Goal: Information Seeking & Learning: Learn about a topic

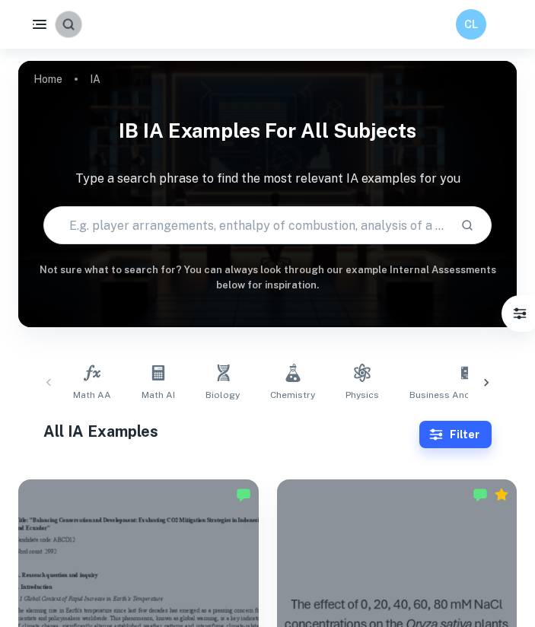
click at [67, 26] on icon "button" at bounding box center [68, 24] width 15 height 15
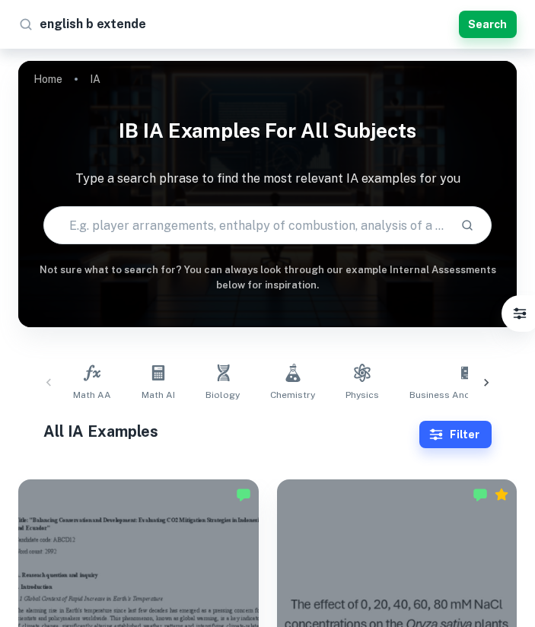
type input "english b extended"
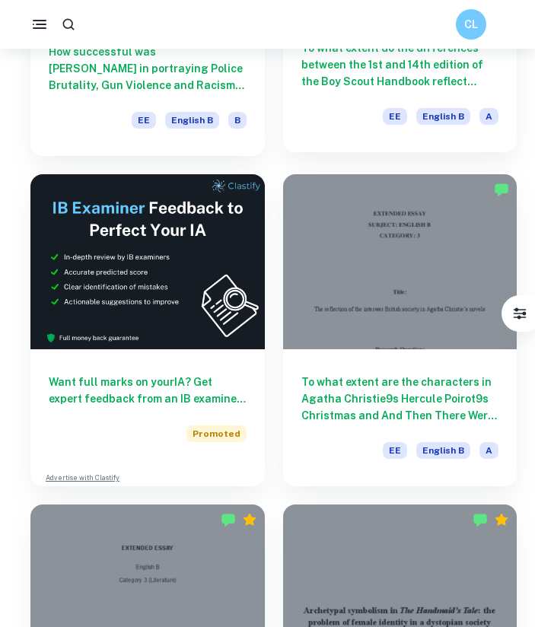
scroll to position [300, 0]
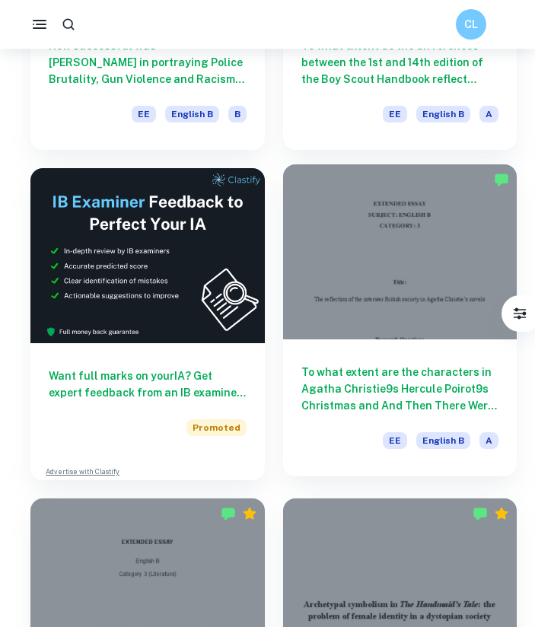
click at [378, 399] on h6 "To what extent are the characters in Agatha Christie9s Hercule Poirot9s Christm…" at bounding box center [400, 389] width 198 height 50
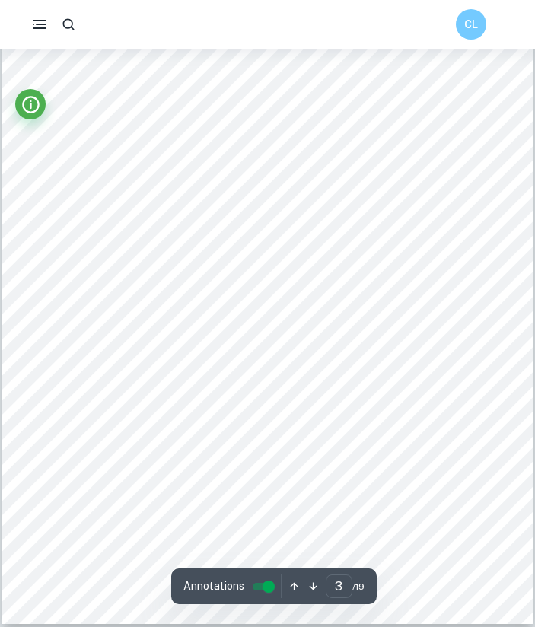
scroll to position [1797, 0]
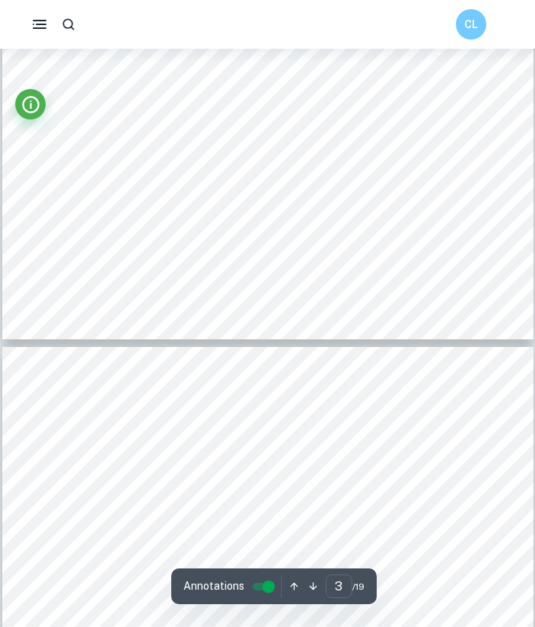
type input "4"
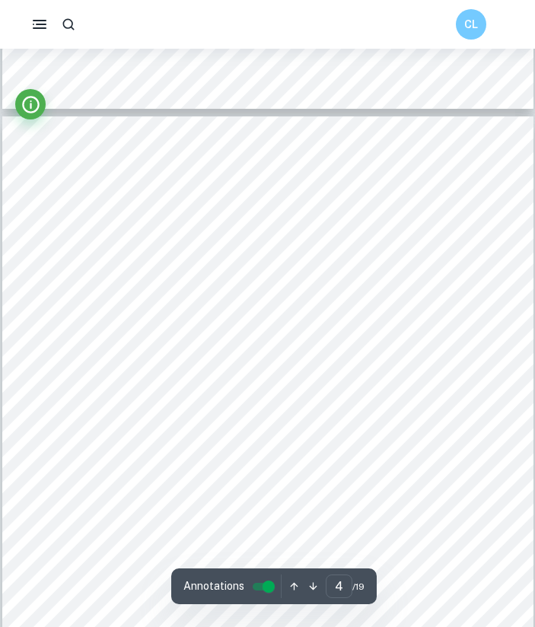
scroll to position [2312, 0]
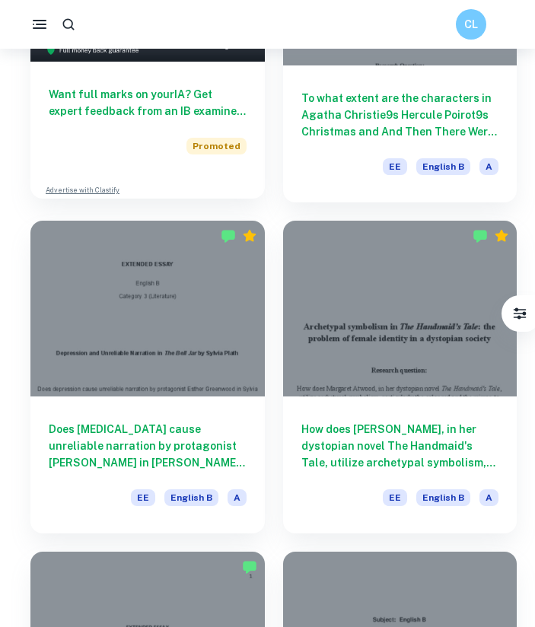
scroll to position [578, 0]
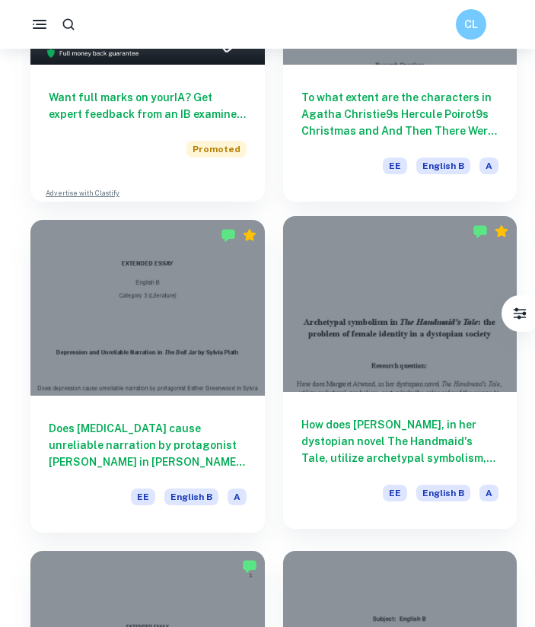
click at [397, 413] on div "How does [PERSON_NAME], in her dystopian novel The Handmaid's Tale, utilize arc…" at bounding box center [400, 460] width 234 height 137
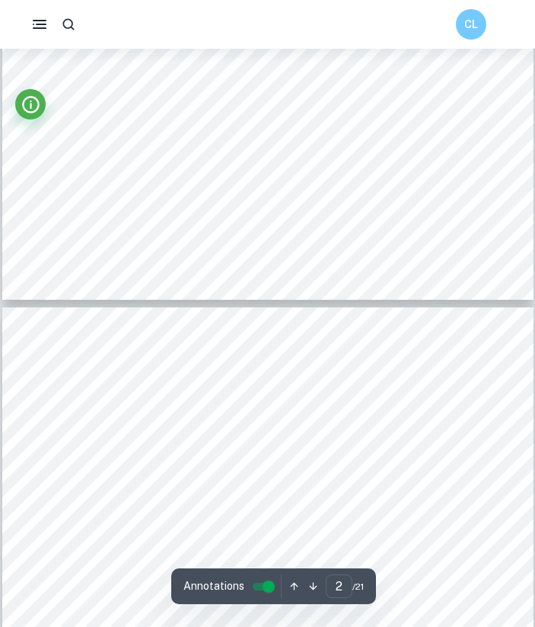
type input "3"
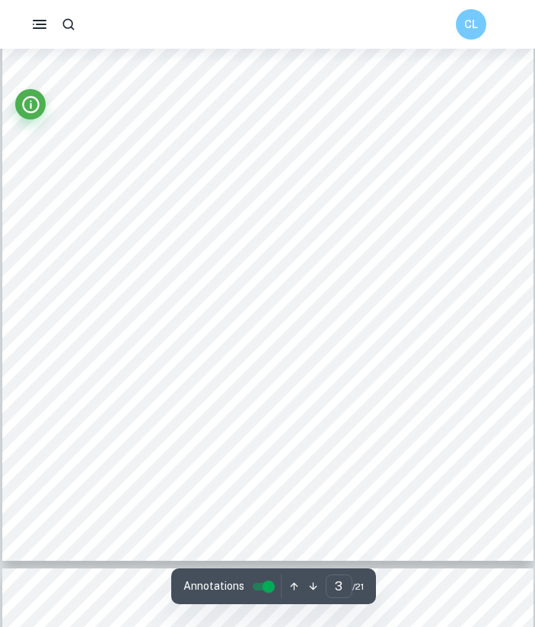
scroll to position [1860, 0]
